Goal: Task Accomplishment & Management: Use online tool/utility

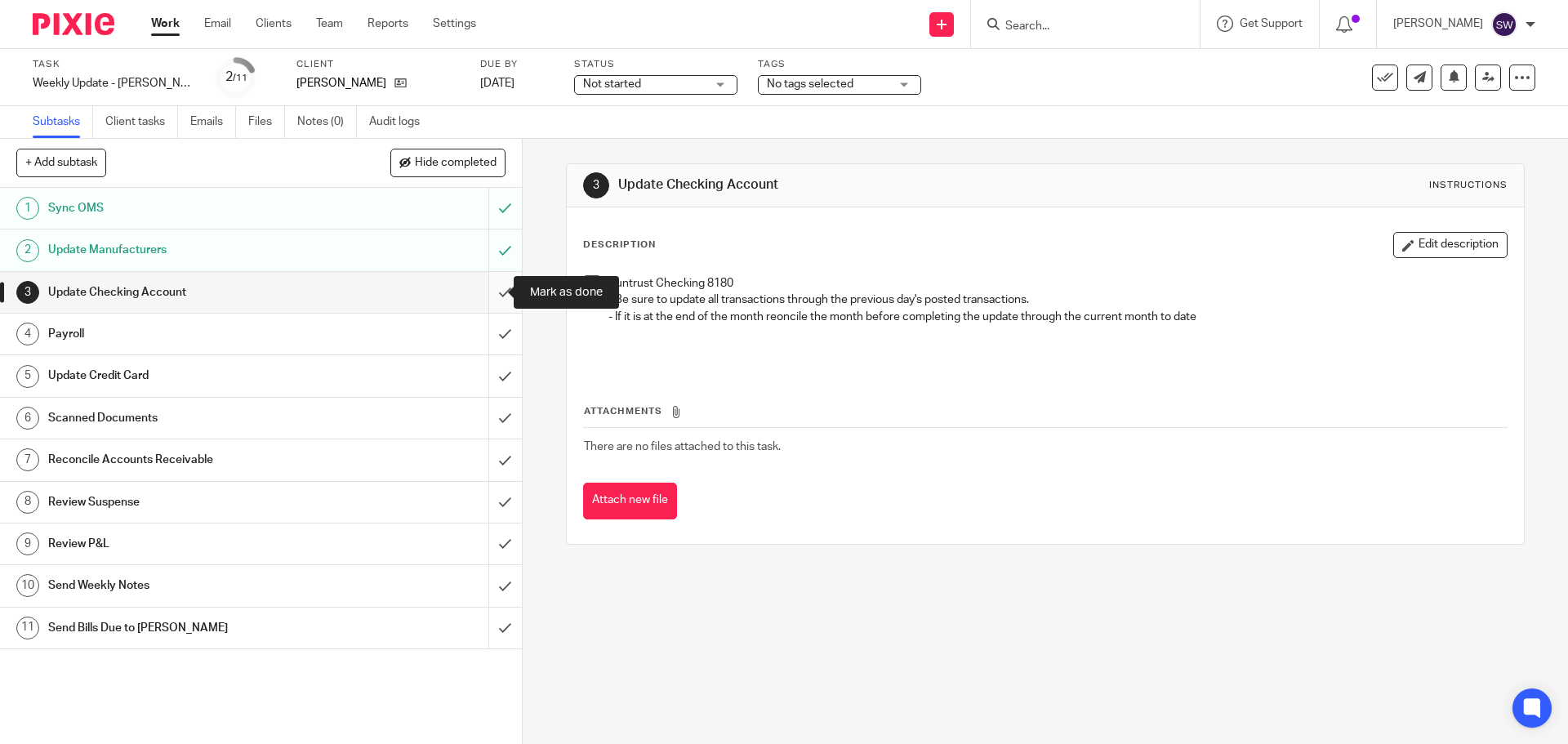
click at [485, 286] on input "submit" at bounding box center [261, 292] width 522 height 41
click at [491, 322] on input "submit" at bounding box center [261, 333] width 522 height 41
click at [491, 364] on input "submit" at bounding box center [261, 375] width 522 height 41
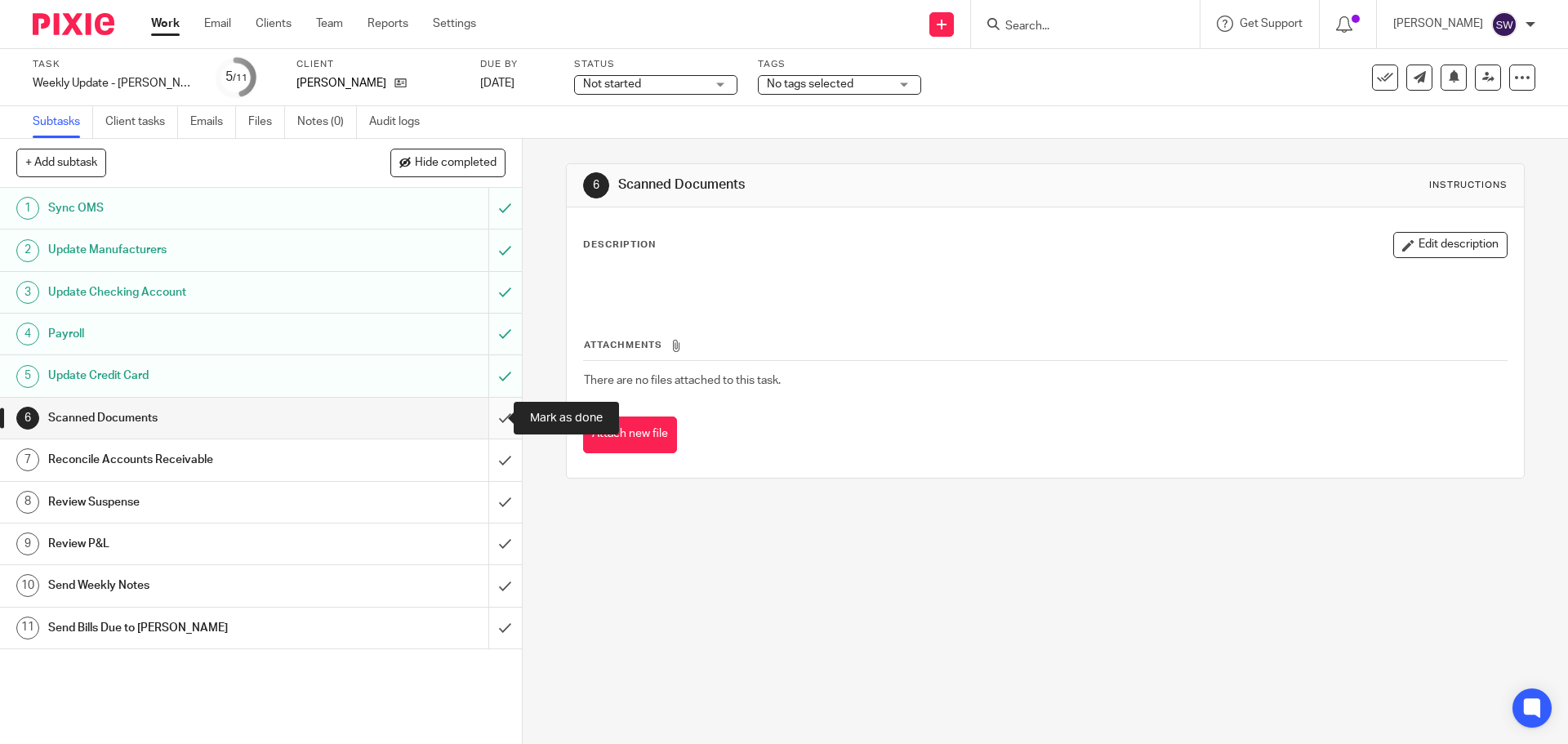
click at [490, 421] on input "submit" at bounding box center [261, 418] width 522 height 41
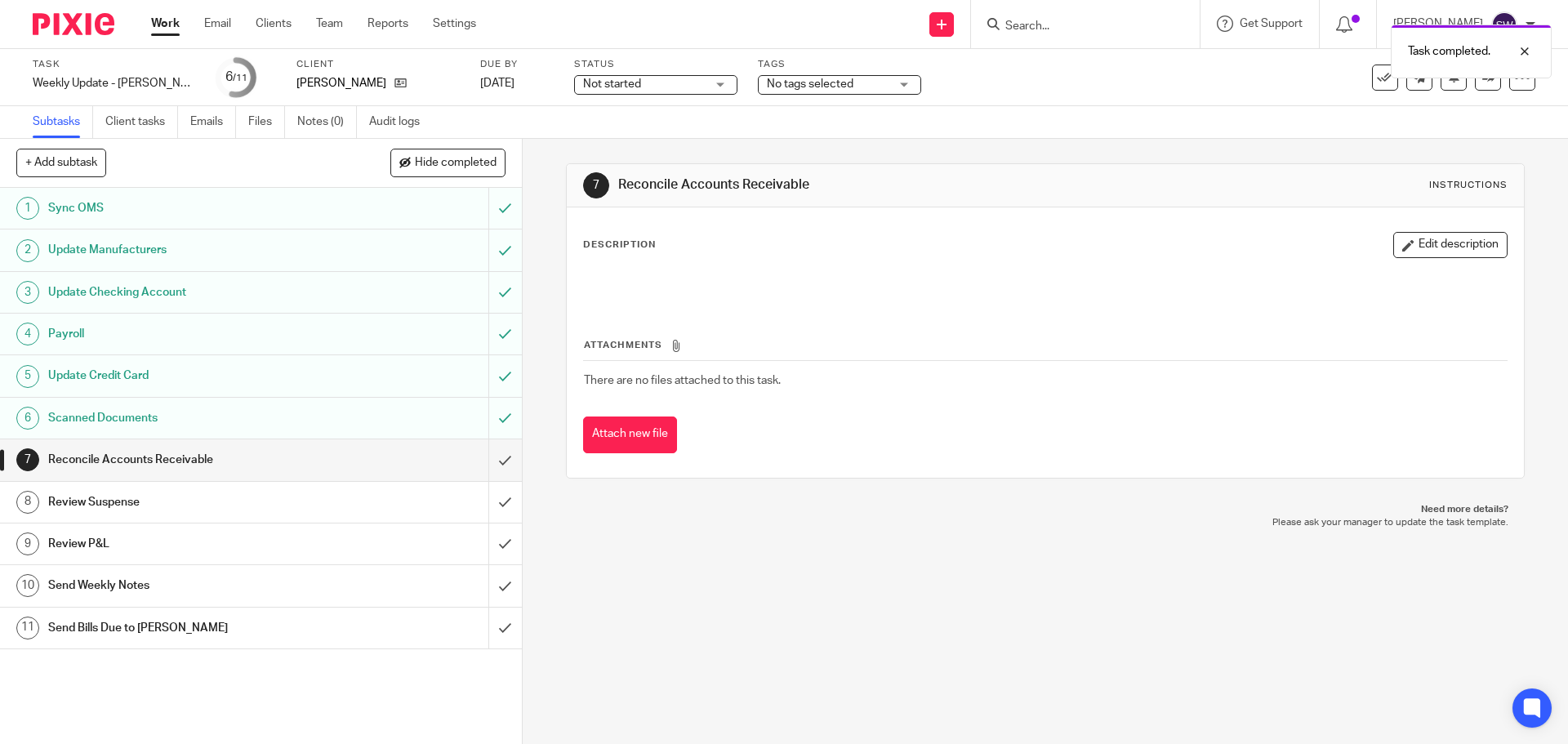
click at [895, 642] on div "7 Reconcile Accounts Receivable Instructions Description Edit description Attac…" at bounding box center [1045, 441] width 1046 height 605
drag, startPoint x: 1192, startPoint y: 243, endPoint x: 1017, endPoint y: 3, distance: 297.0
click at [1192, 243] on div "Description Edit description" at bounding box center [1045, 244] width 924 height 26
click at [493, 450] on input "submit" at bounding box center [261, 460] width 522 height 41
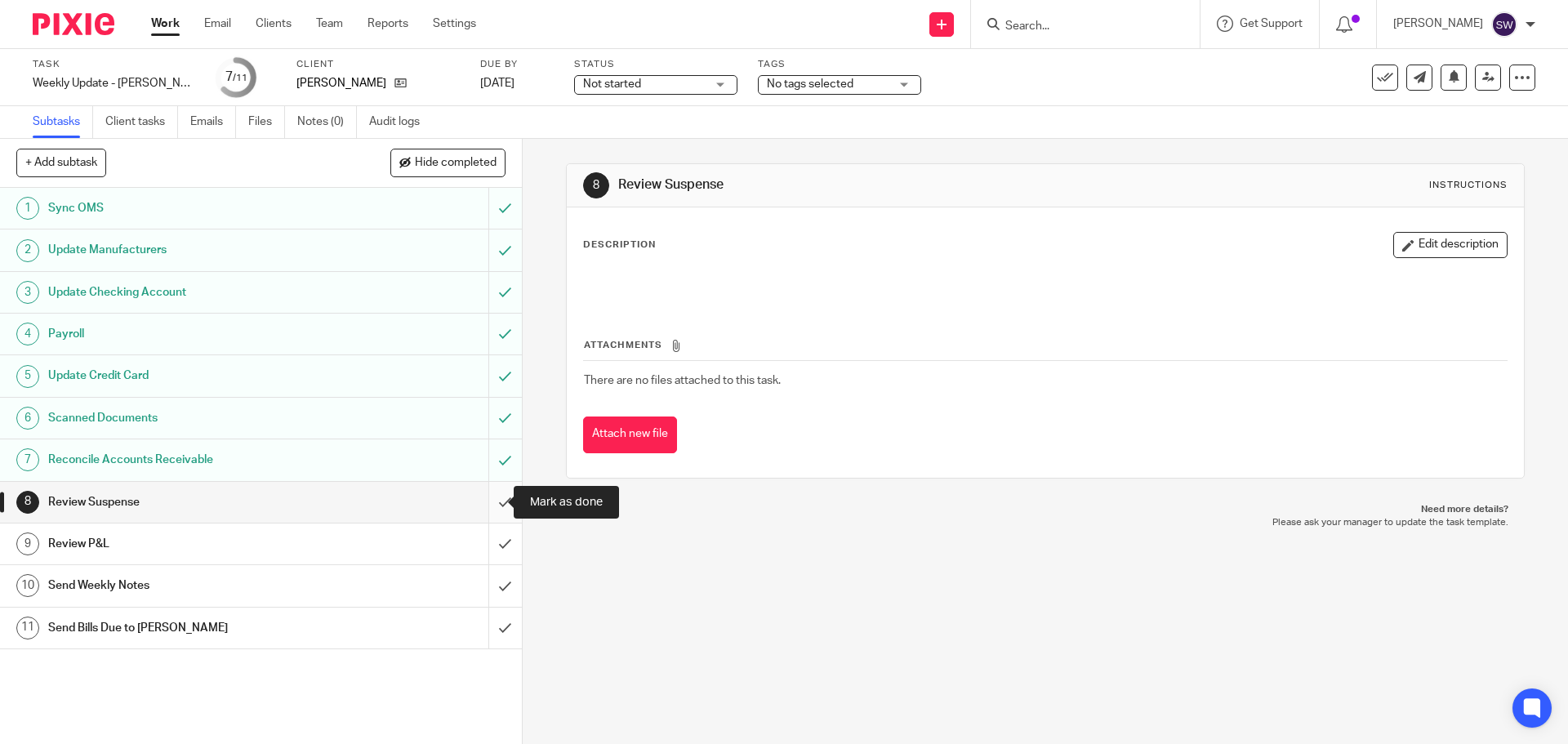
click at [487, 511] on input "submit" at bounding box center [261, 501] width 522 height 41
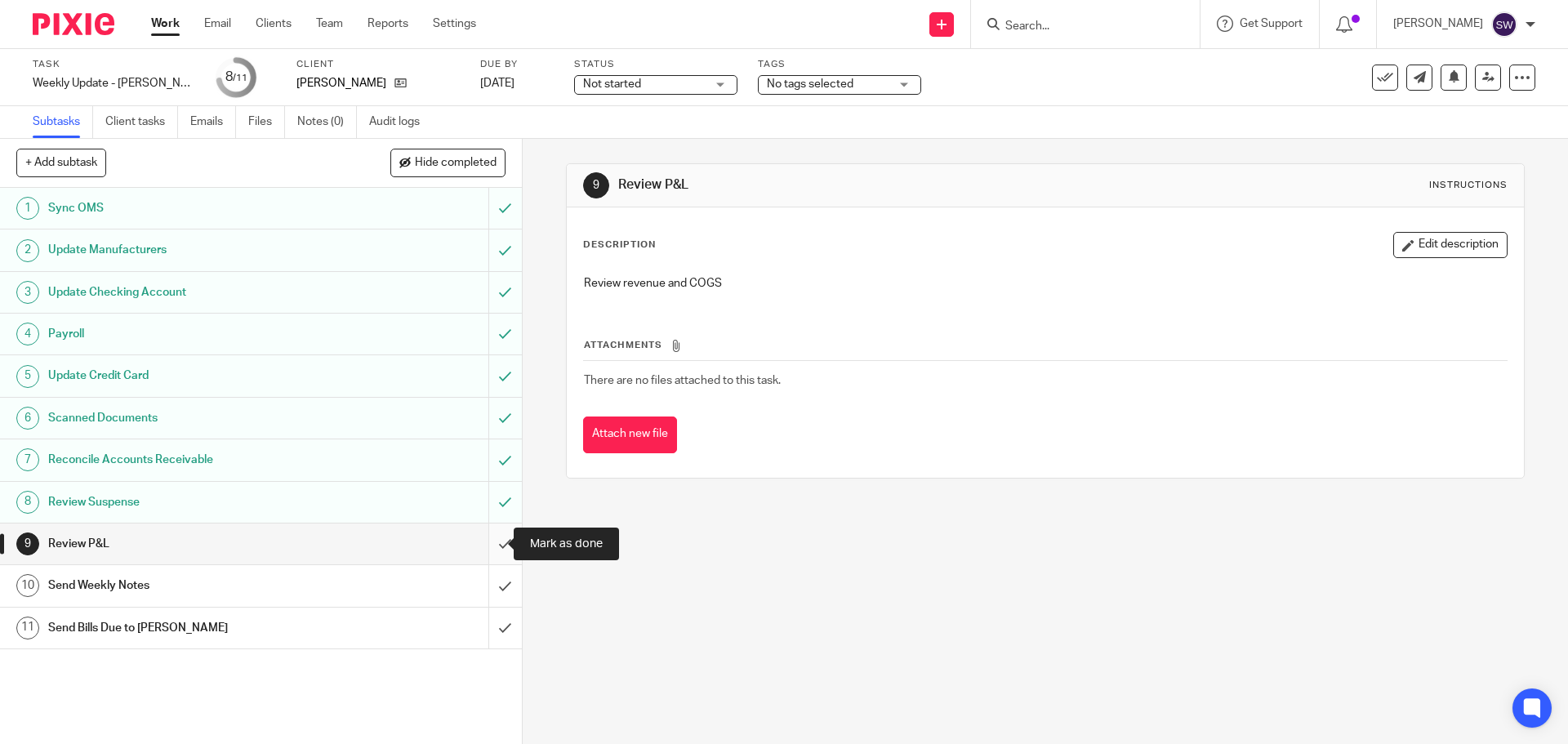
click at [494, 540] on input "submit" at bounding box center [261, 543] width 522 height 41
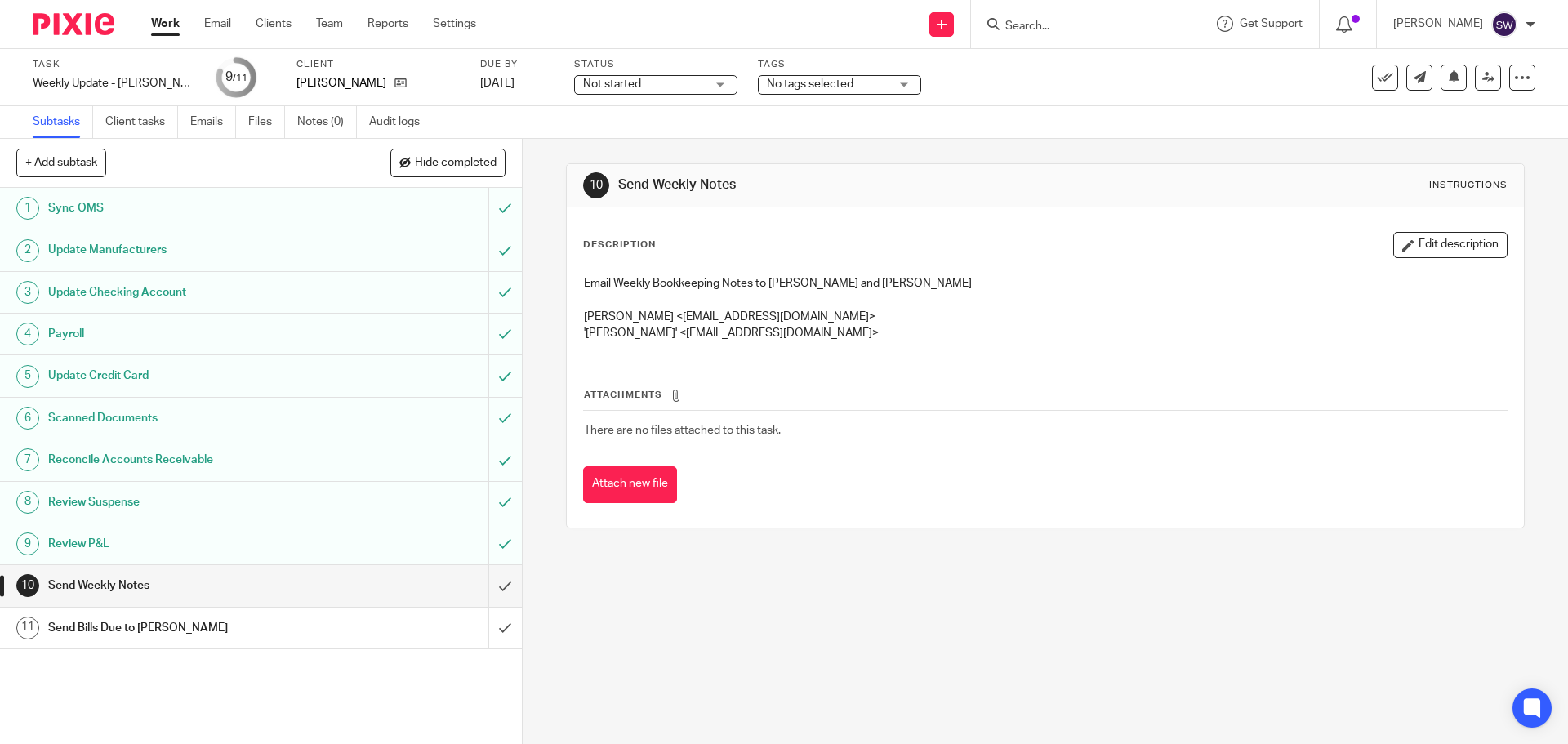
click at [1275, 481] on div "Attach new file" at bounding box center [1045, 484] width 924 height 36
click at [482, 583] on input "submit" at bounding box center [261, 585] width 522 height 41
click at [492, 627] on input "submit" at bounding box center [261, 628] width 522 height 41
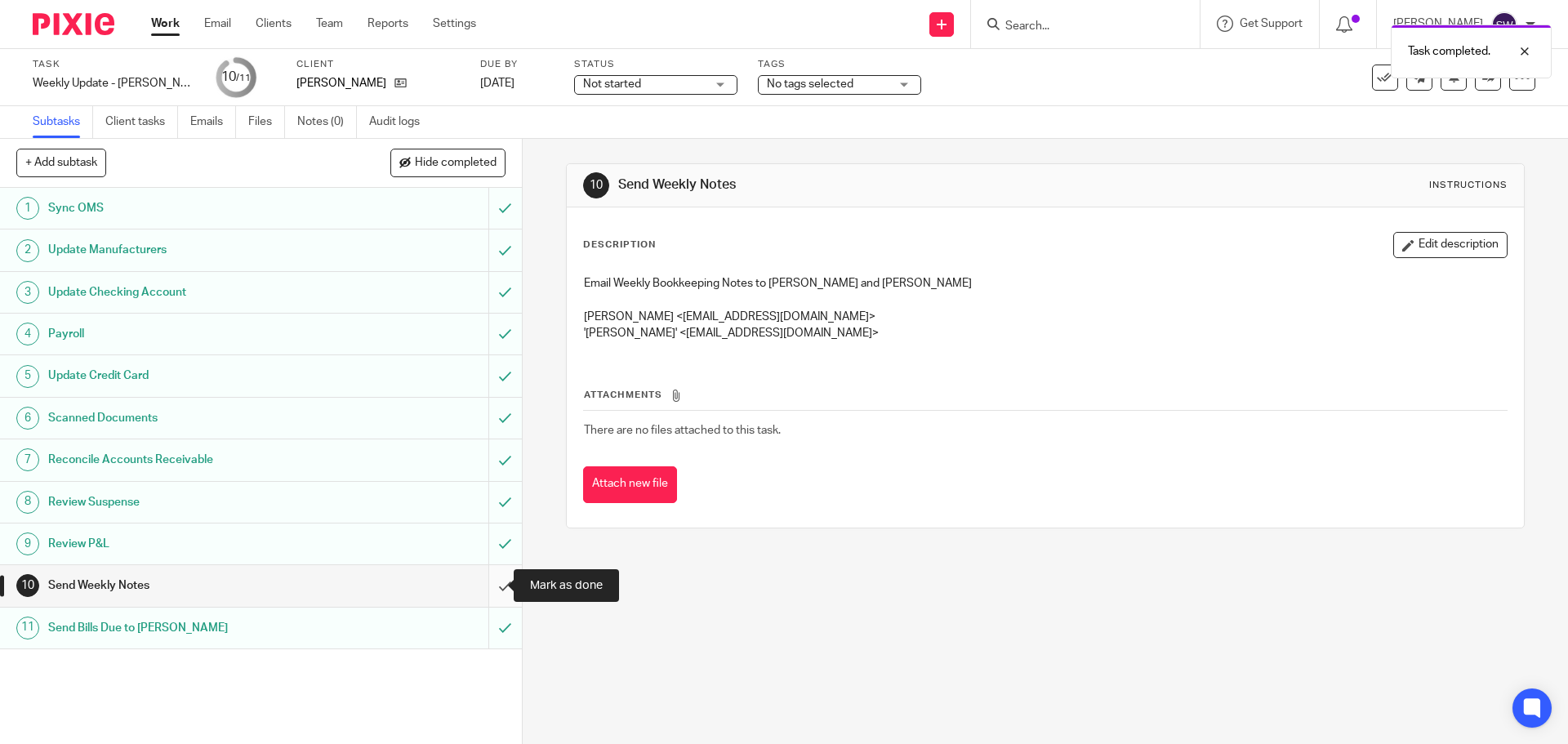
click at [490, 580] on input "submit" at bounding box center [261, 585] width 522 height 41
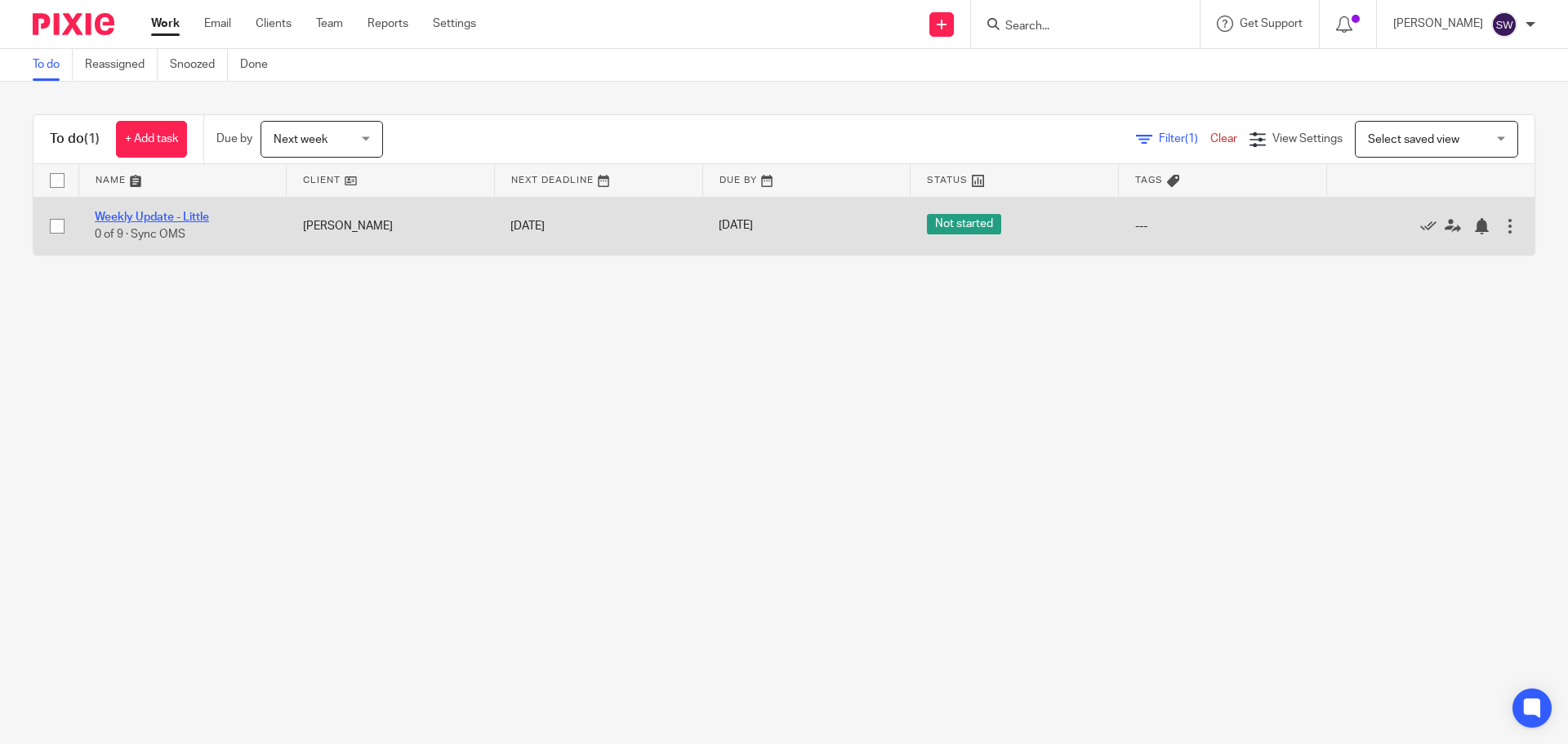
click at [177, 215] on link "Weekly Update - Little" at bounding box center [152, 217] width 114 height 12
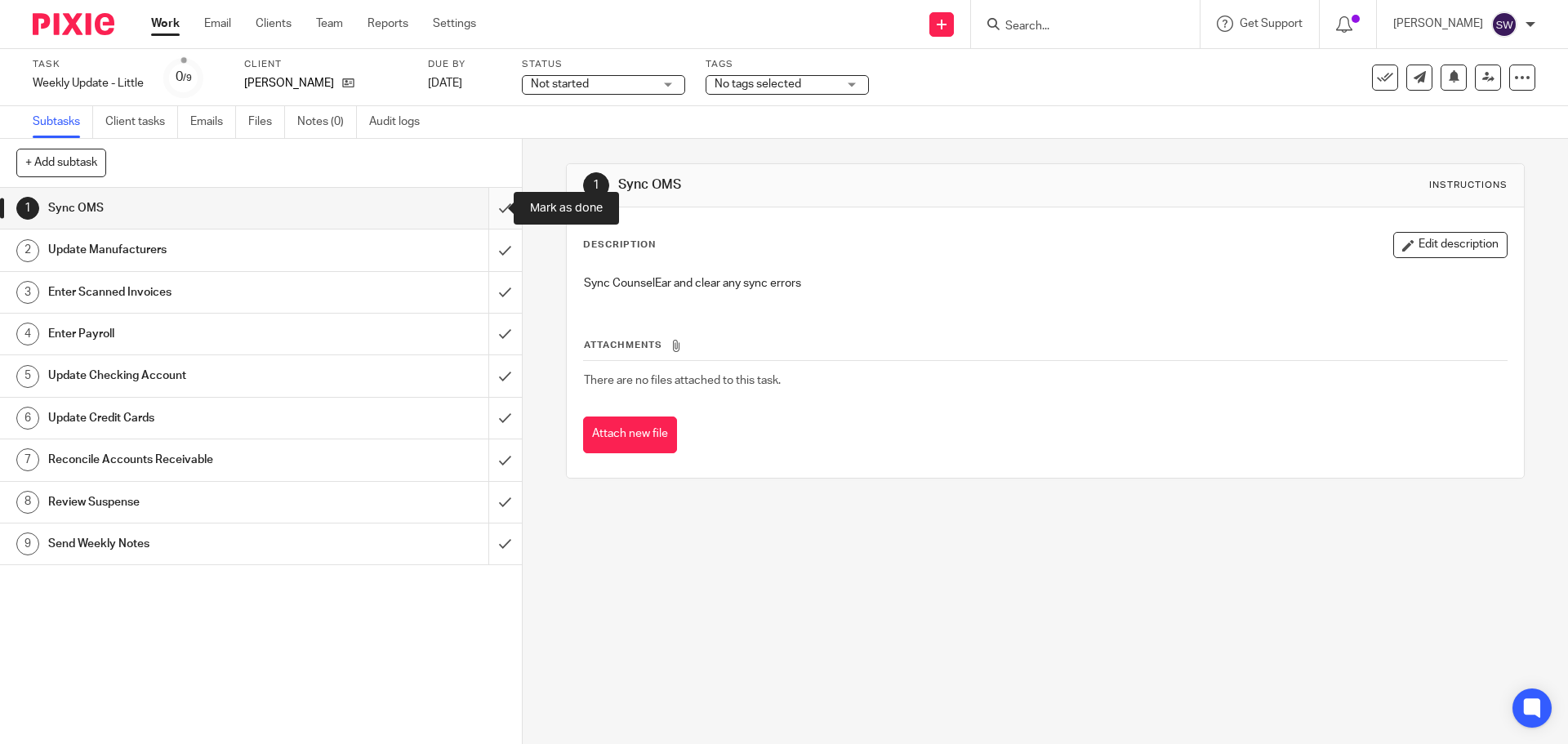
click at [490, 198] on input "submit" at bounding box center [261, 208] width 522 height 41
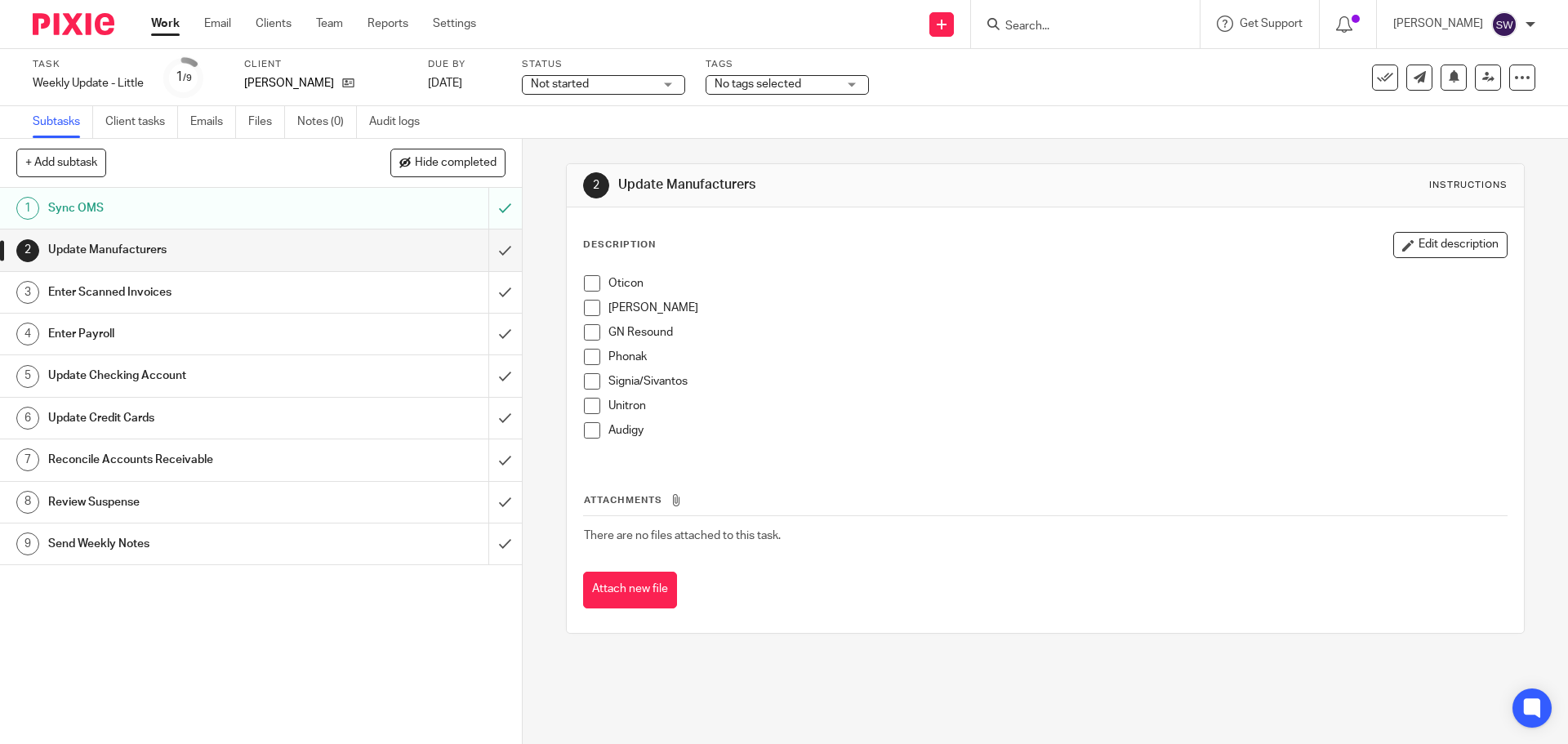
click at [590, 281] on span at bounding box center [592, 283] width 16 height 16
click at [588, 305] on span at bounding box center [592, 308] width 16 height 16
click at [590, 333] on span at bounding box center [592, 332] width 16 height 16
click at [591, 356] on span at bounding box center [592, 357] width 16 height 16
click at [584, 386] on span at bounding box center [592, 382] width 16 height 16
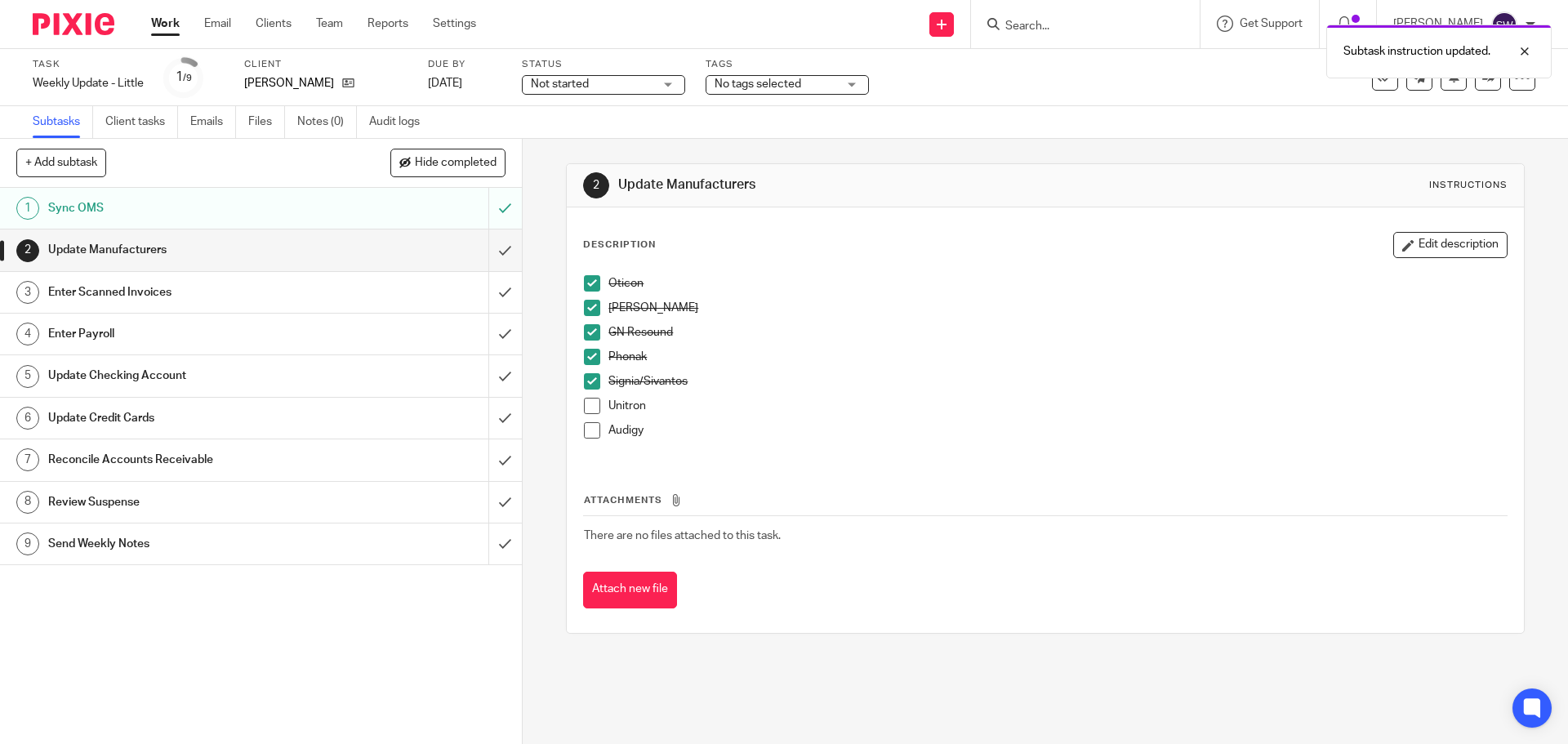
click at [590, 410] on span at bounding box center [592, 406] width 16 height 16
click at [593, 427] on span at bounding box center [592, 431] width 16 height 16
click at [484, 243] on input "submit" at bounding box center [261, 250] width 522 height 41
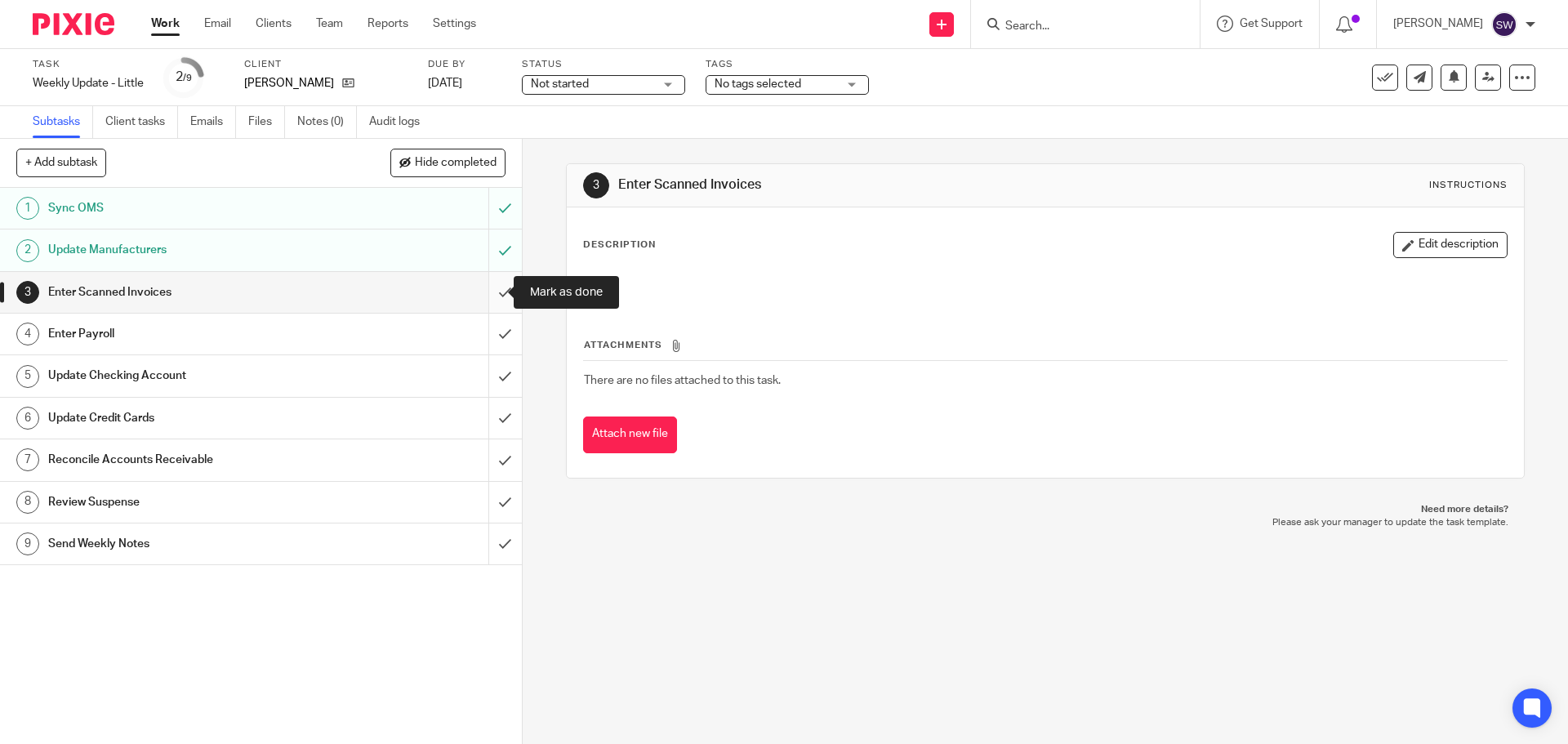
click at [487, 287] on input "submit" at bounding box center [261, 292] width 522 height 41
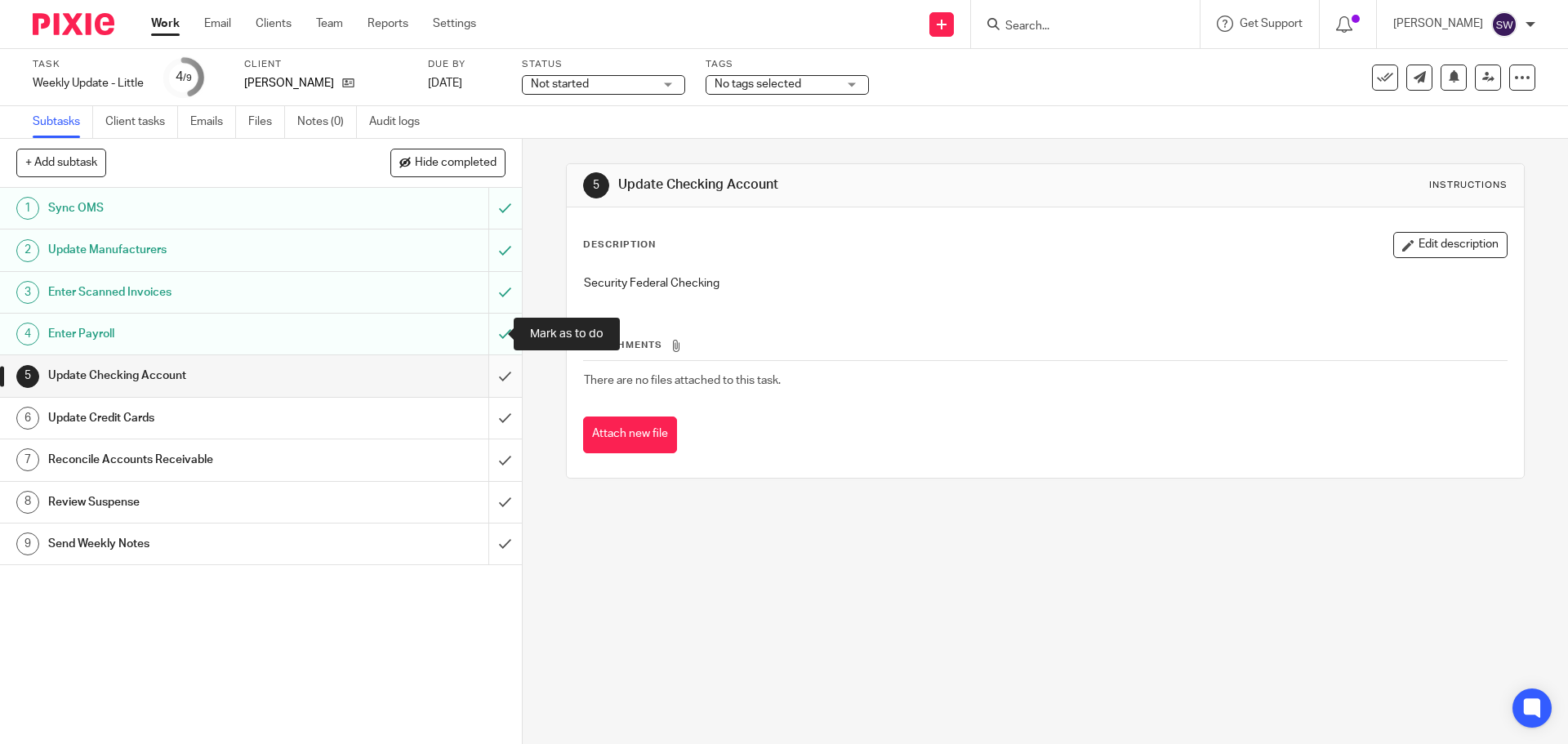
click at [498, 372] on input "submit" at bounding box center [261, 375] width 522 height 41
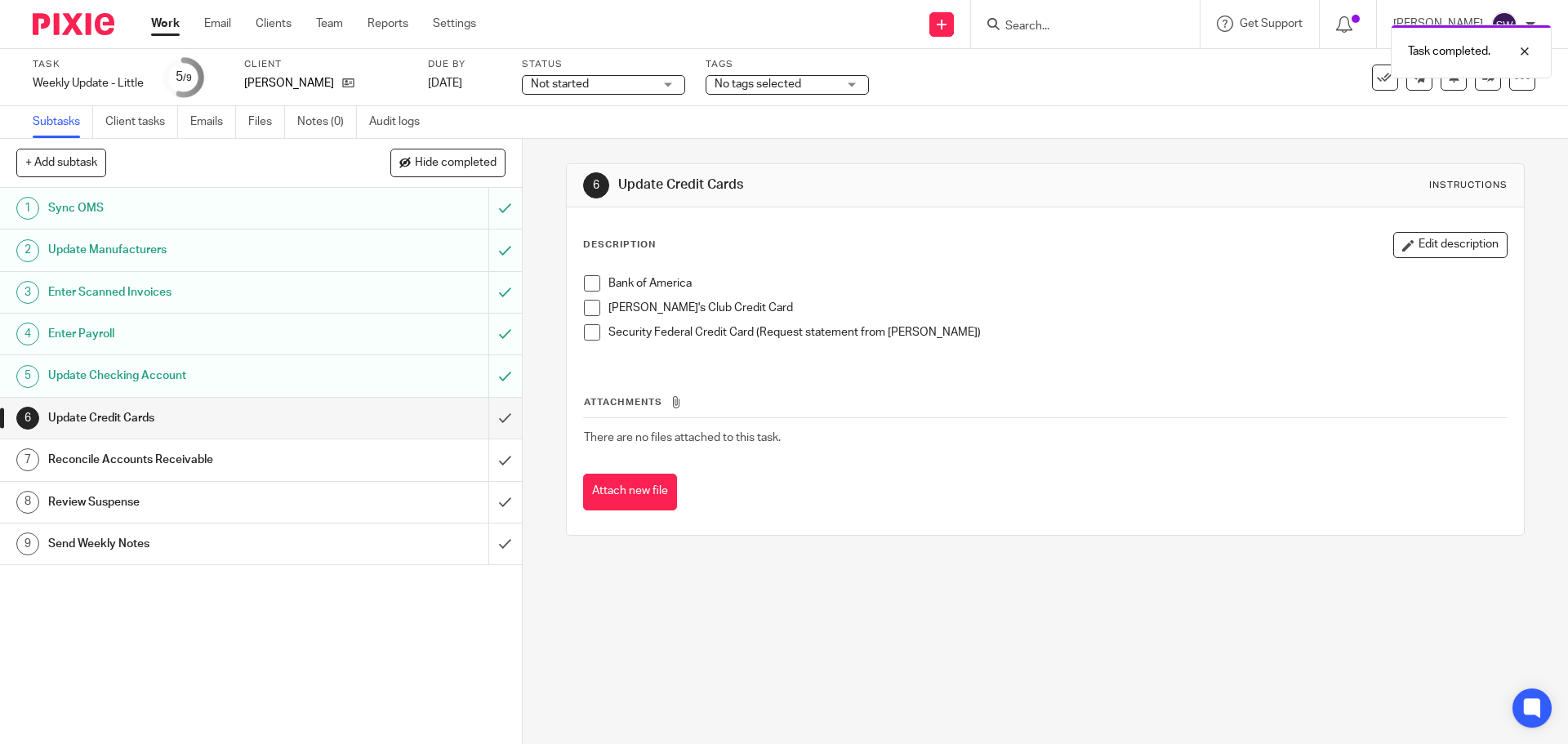
click at [589, 279] on span at bounding box center [592, 283] width 16 height 16
click at [584, 329] on span at bounding box center [592, 332] width 16 height 16
click at [589, 306] on span at bounding box center [592, 308] width 16 height 16
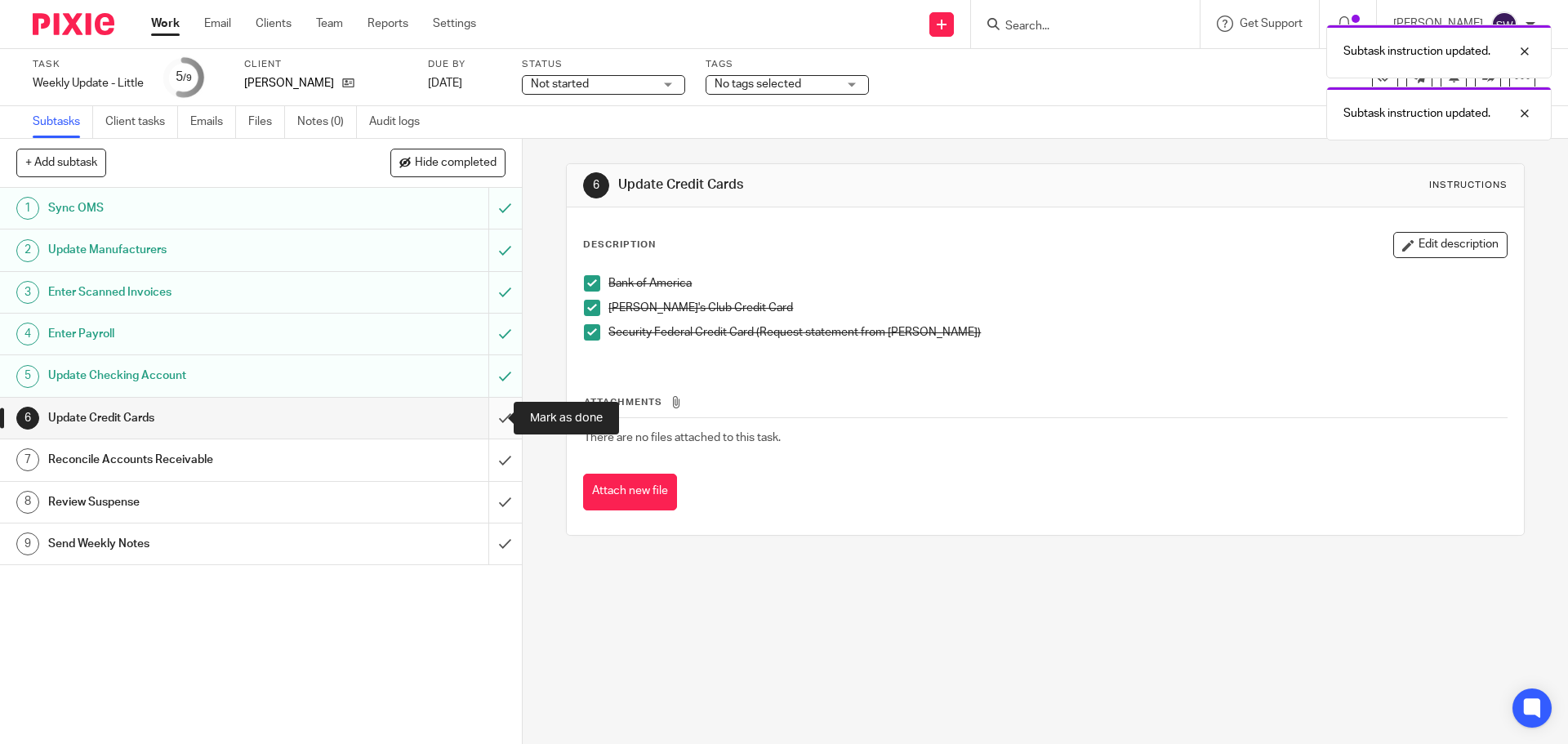
click at [481, 411] on input "submit" at bounding box center [261, 418] width 522 height 41
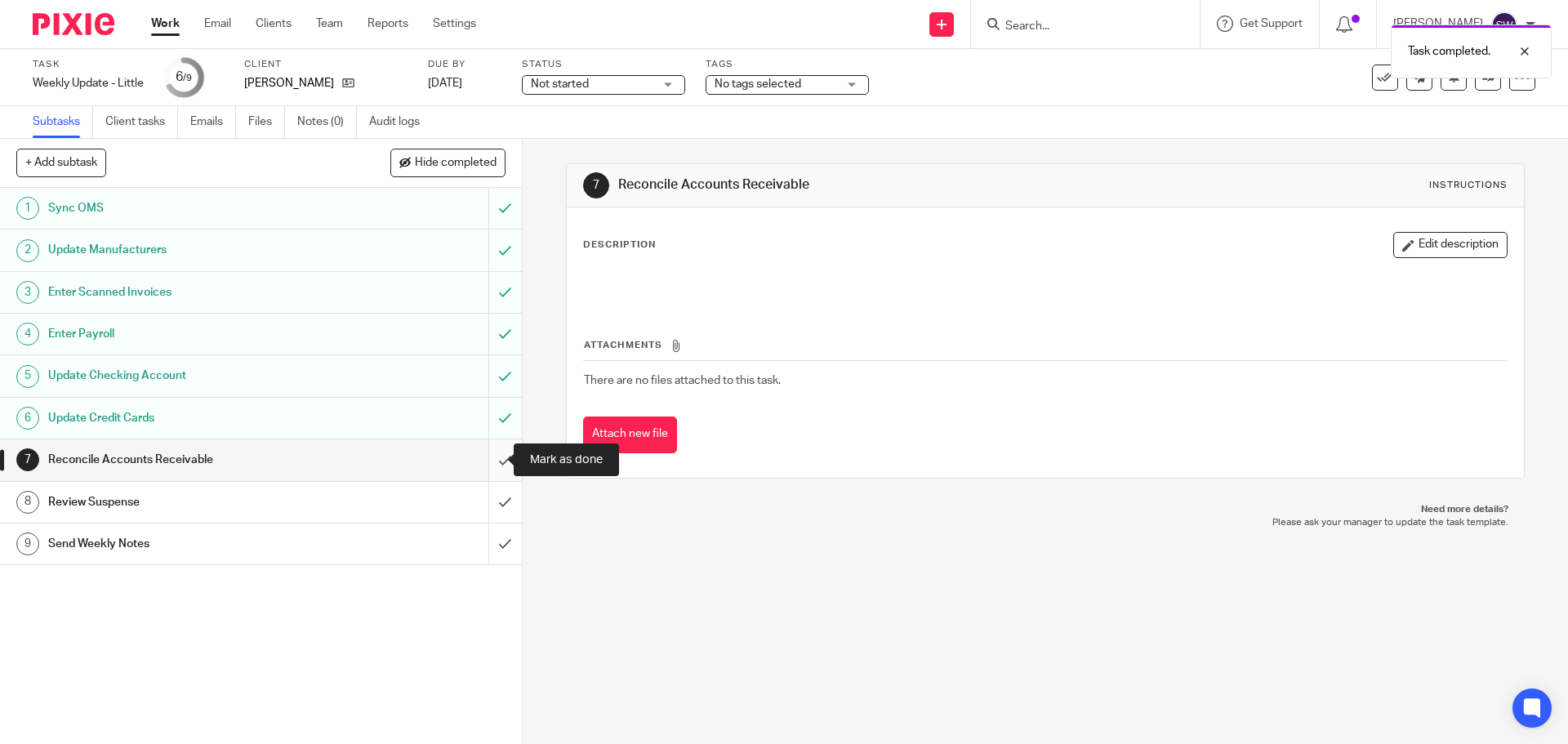
click at [495, 460] on input "submit" at bounding box center [261, 460] width 522 height 41
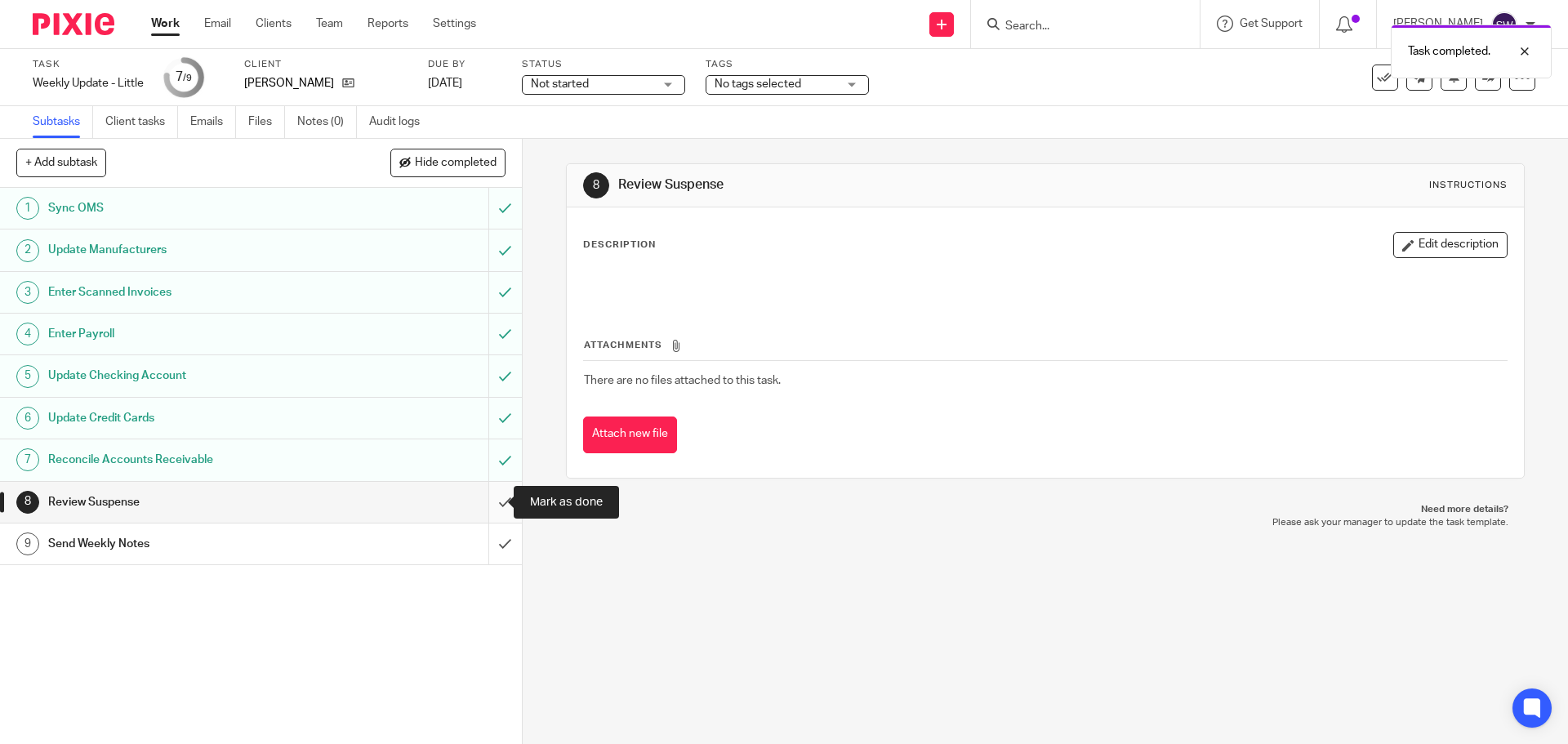
click at [480, 494] on input "submit" at bounding box center [261, 501] width 522 height 41
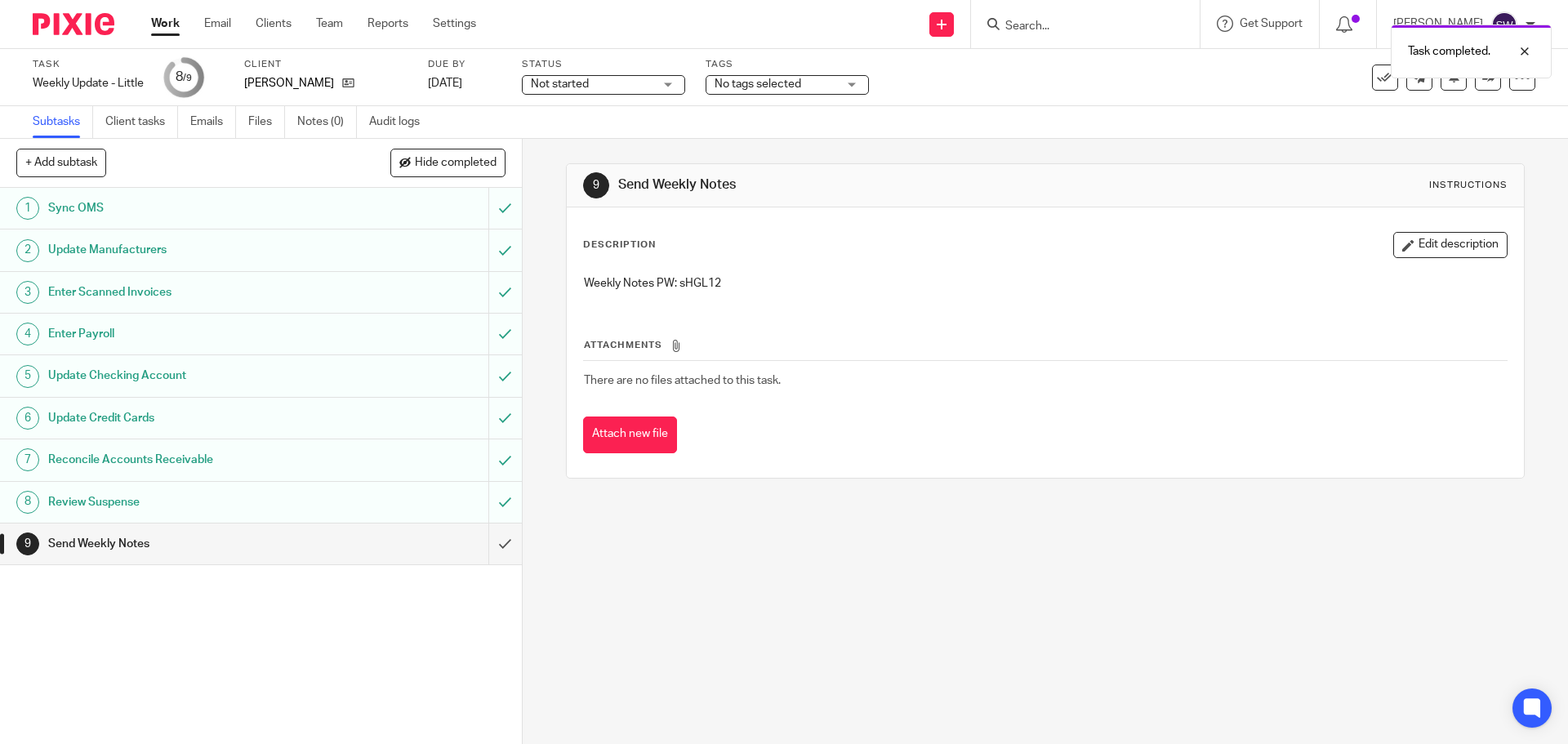
click at [696, 283] on p "Weekly Notes PW: sHGL12" at bounding box center [1045, 283] width 922 height 16
copy p "sHGL12"
drag, startPoint x: 808, startPoint y: 612, endPoint x: 798, endPoint y: 716, distance: 104.5
click at [808, 612] on div "9 Send Weekly Notes Instructions Description Edit description Weekly Notes PW: …" at bounding box center [1045, 441] width 1046 height 605
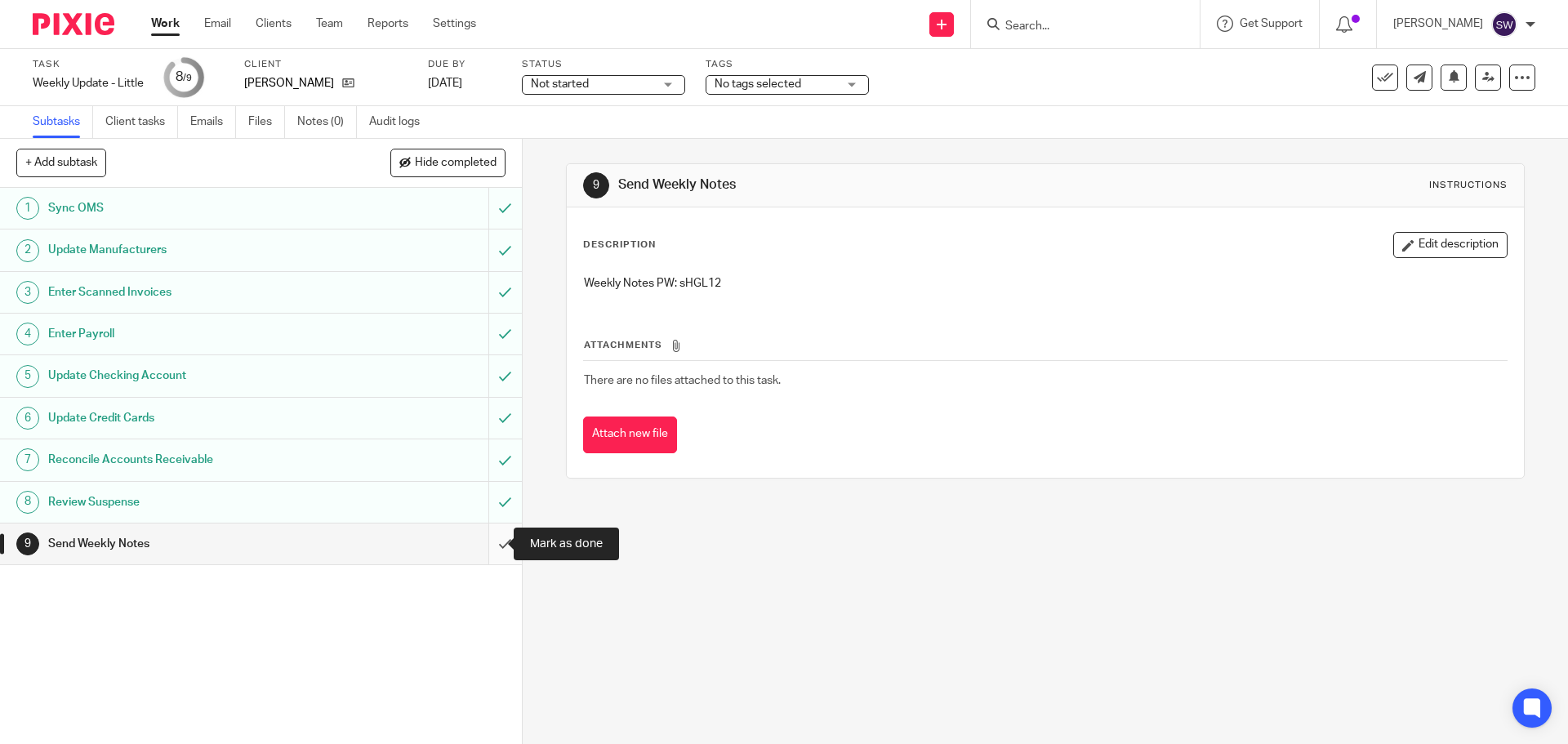
click at [481, 541] on input "submit" at bounding box center [261, 543] width 522 height 41
